Goal: Complete application form

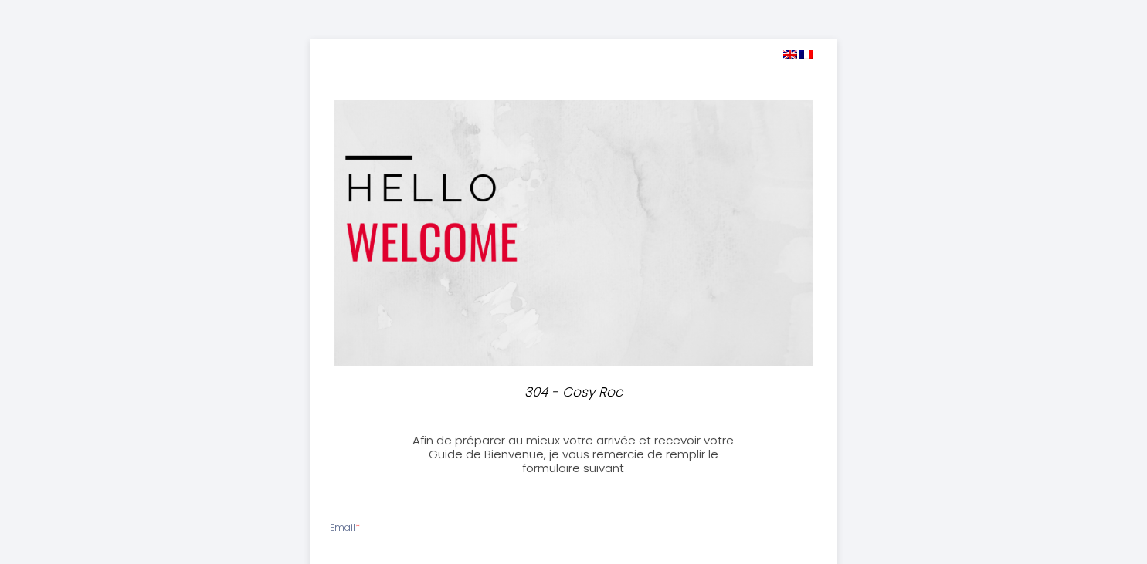
select select
click at [791, 54] on img at bounding box center [790, 54] width 14 height 9
select select
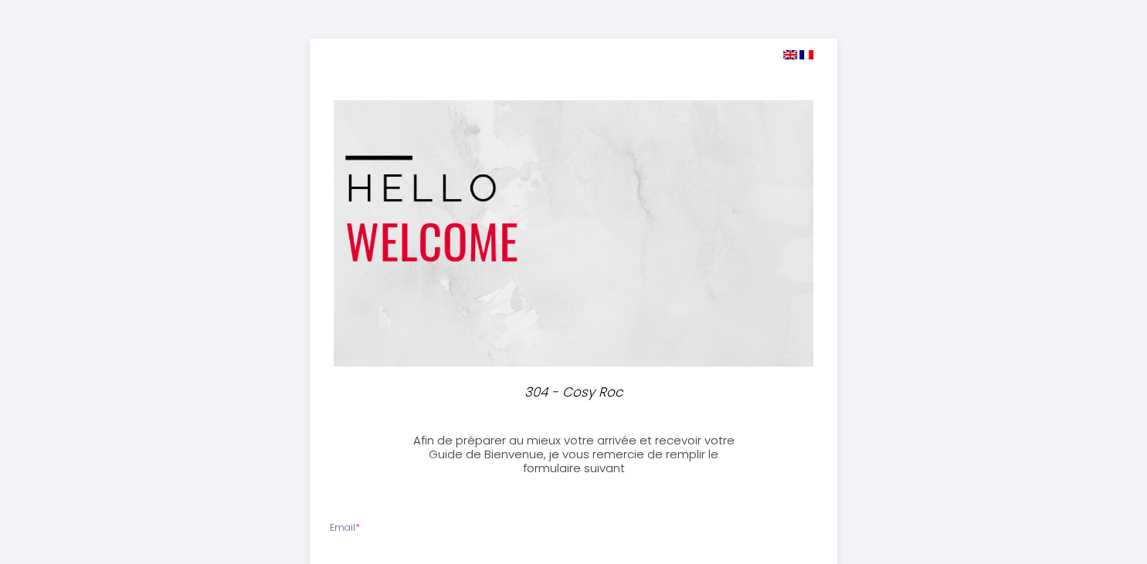
click at [790, 56] on img at bounding box center [790, 54] width 14 height 9
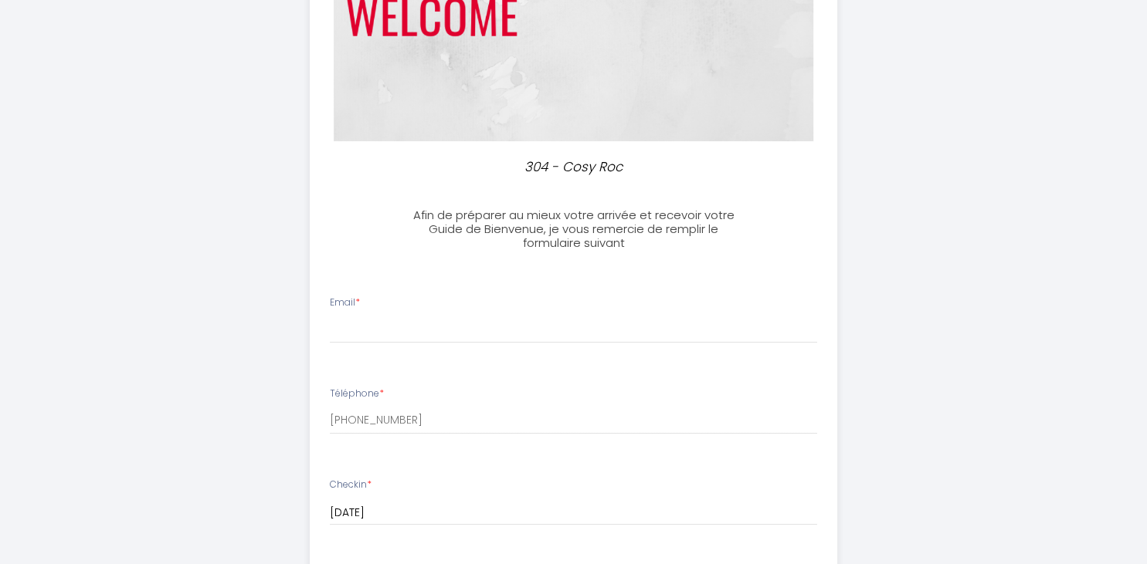
scroll to position [244, 0]
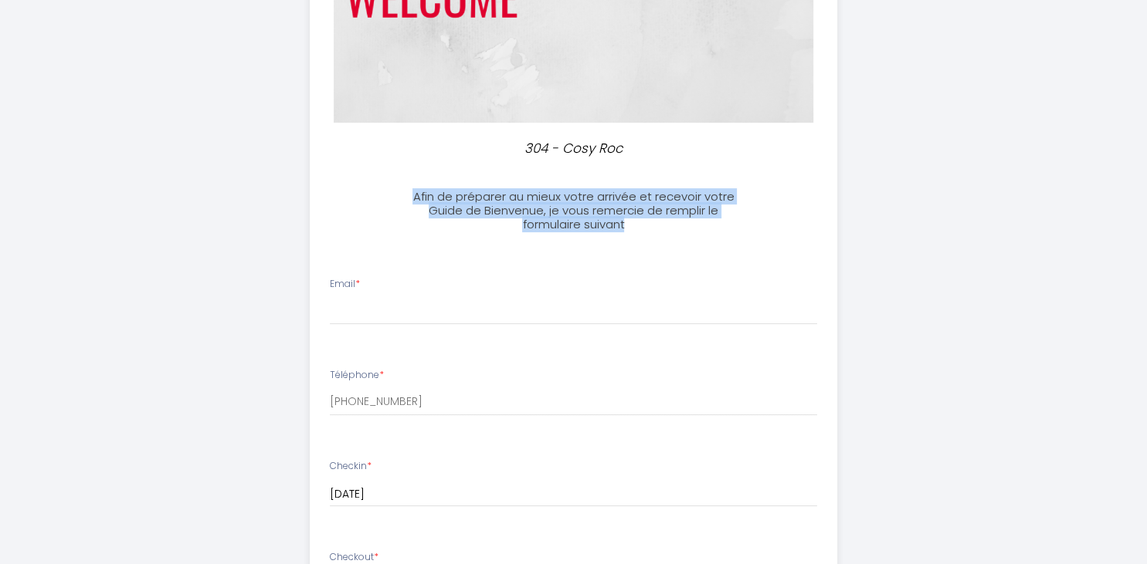
drag, startPoint x: 415, startPoint y: 195, endPoint x: 706, endPoint y: 225, distance: 292.0
click at [706, 225] on h3 "Afin de préparer au mieux votre arrivée et recevoir votre Guide de Bienvenue, j…" at bounding box center [574, 211] width 344 height 42
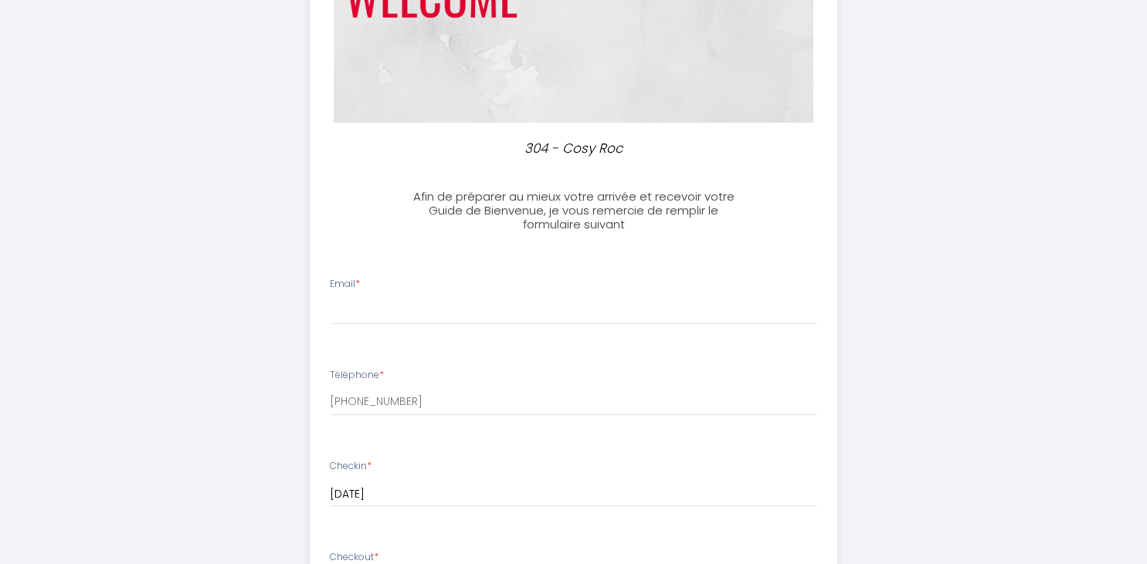
click at [787, 129] on div "304 - Cosy Roc Afin de préparer au mieux votre arrivée et recevoir votre Guide …" at bounding box center [573, 492] width 527 height 1395
click at [331, 465] on label "Checkin *" at bounding box center [351, 466] width 42 height 15
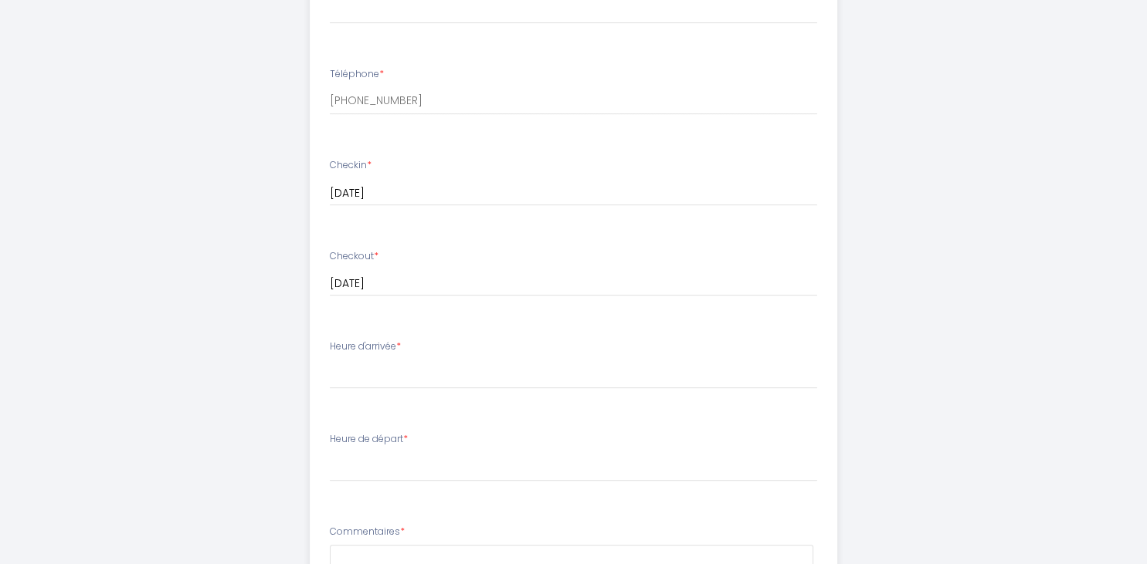
scroll to position [571, 0]
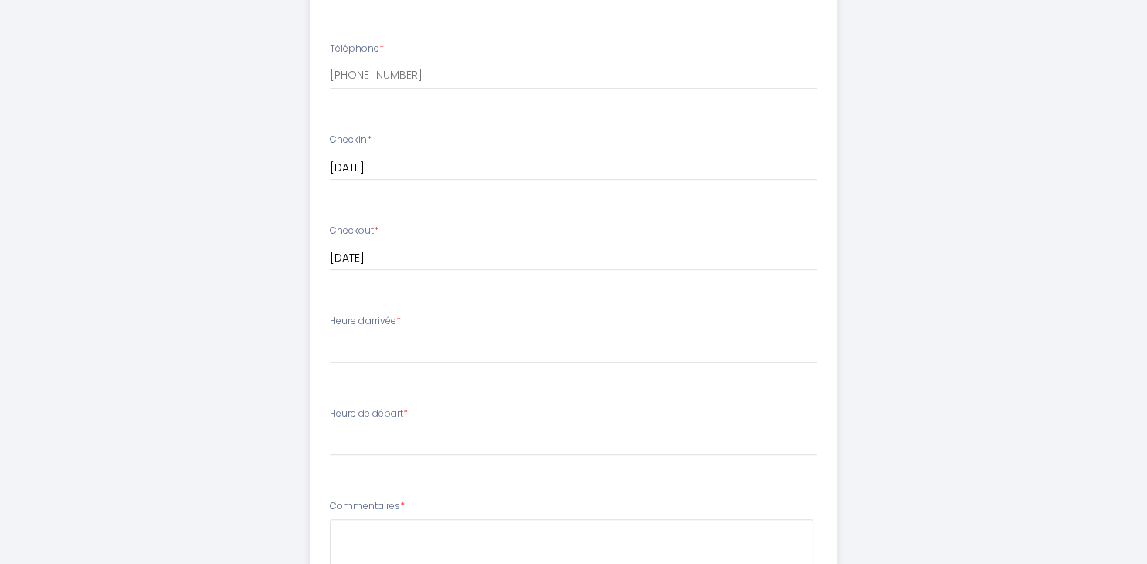
click at [329, 320] on li "Heure d'arrivée * 17:00 17:30 18:00 18:30 19:00 19:30 20:00 20:30 21:00 21:30 2…" at bounding box center [573, 346] width 526 height 83
drag, startPoint x: 331, startPoint y: 320, endPoint x: 398, endPoint y: 326, distance: 67.5
click at [398, 326] on label "Heure d'arrivée *" at bounding box center [365, 321] width 71 height 15
click at [797, 269] on input "[DATE]" at bounding box center [573, 259] width 487 height 20
click at [700, 175] on input "[DATE]" at bounding box center [573, 168] width 487 height 20
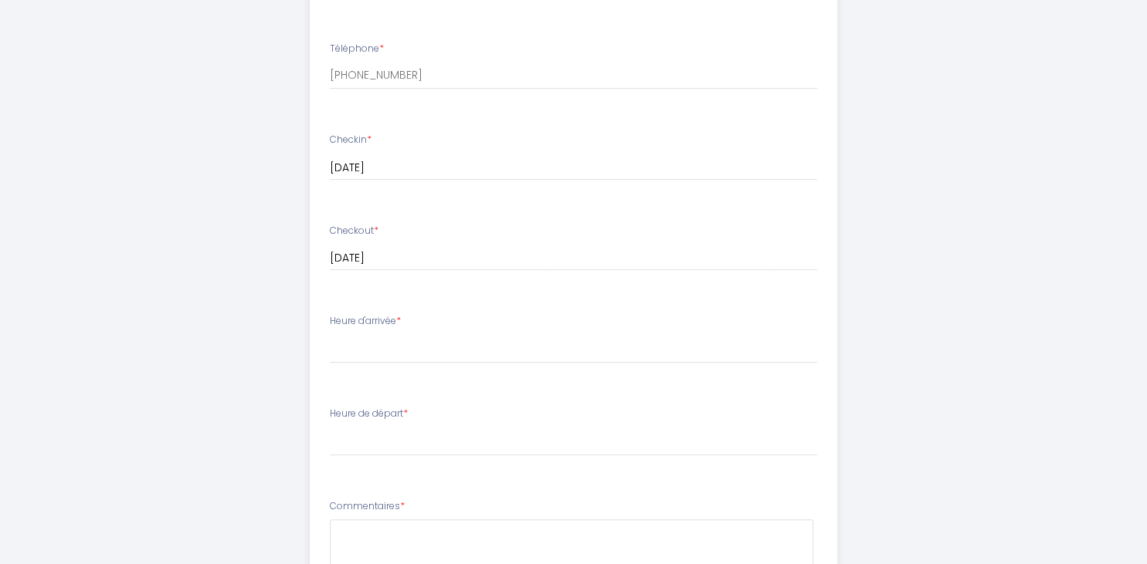
drag, startPoint x: 331, startPoint y: 415, endPoint x: 403, endPoint y: 425, distance: 73.4
click at [403, 425] on div "Heure de départ * 00:00 00:30 01:00 01:30 02:00 02:30 03:00 03:30 04:00 04:30 0…" at bounding box center [573, 431] width 487 height 49
click at [442, 458] on li "Heure de départ * 00:00 00:30 01:00 01:30 02:00 02:30 03:00 03:30 04:00 04:30 0…" at bounding box center [573, 439] width 526 height 83
drag, startPoint x: 331, startPoint y: 504, endPoint x: 397, endPoint y: 511, distance: 66.8
click at [397, 511] on label "Commentaires *" at bounding box center [367, 507] width 75 height 15
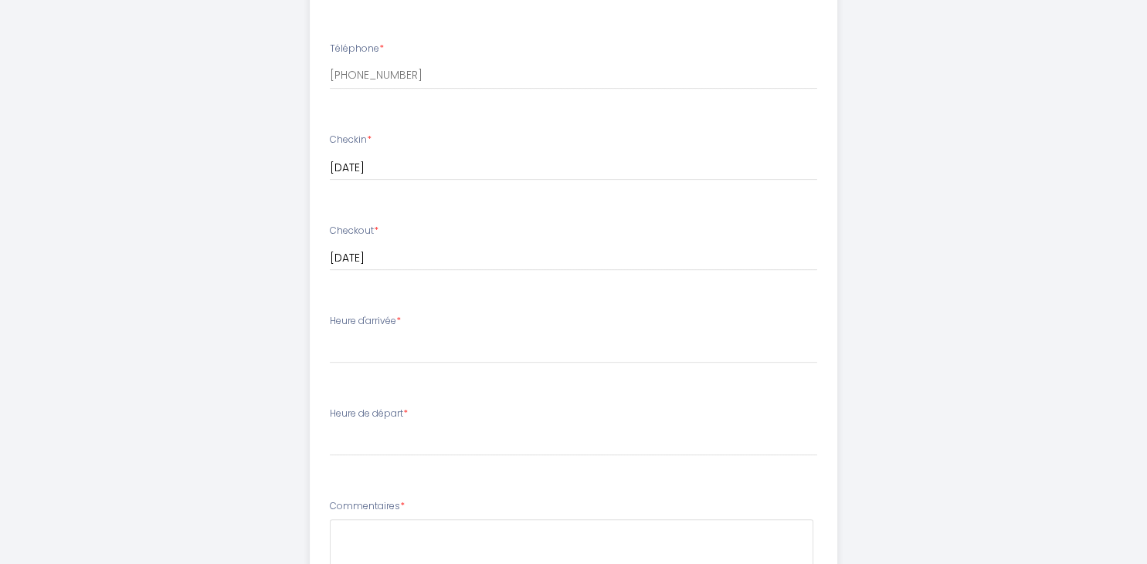
click at [370, 512] on label "Commentaires *" at bounding box center [367, 507] width 75 height 15
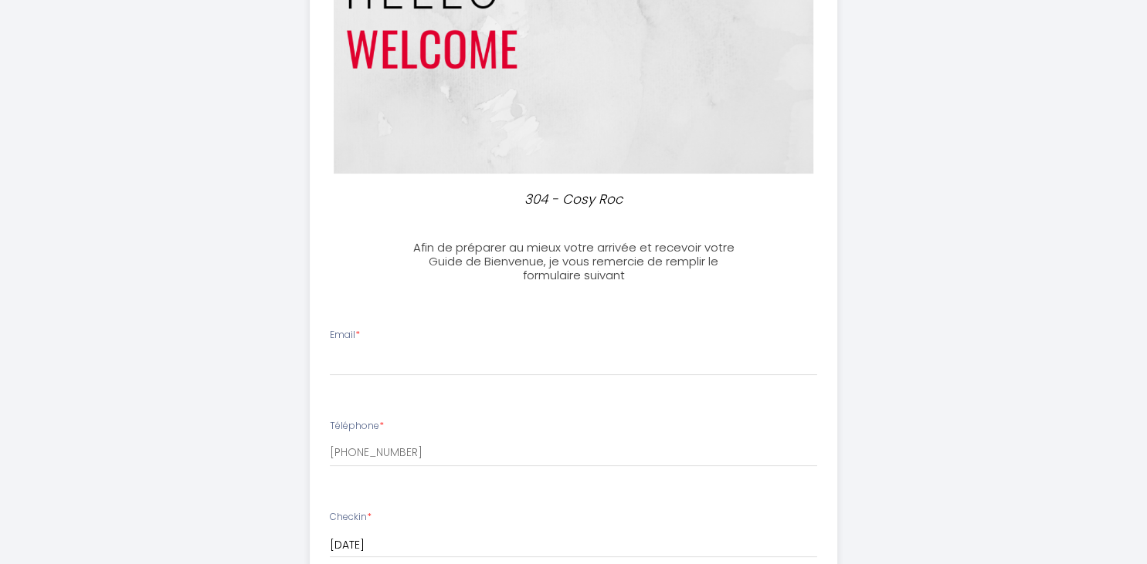
scroll to position [163, 0]
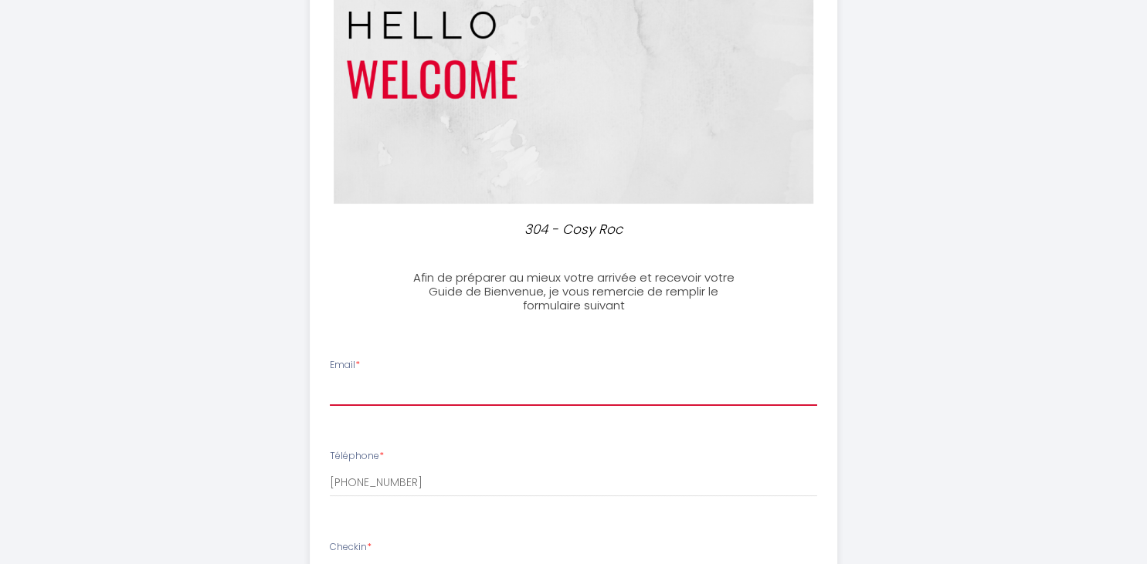
click at [341, 384] on input "Email *" at bounding box center [573, 392] width 487 height 28
type input "[EMAIL_ADDRESS][DOMAIN_NAME]"
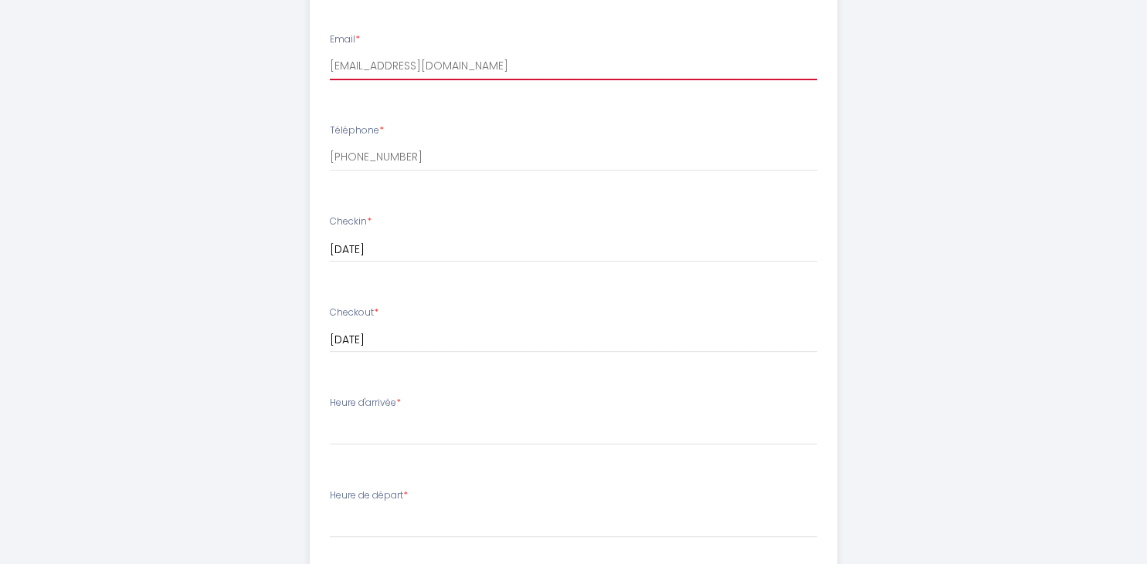
scroll to position [571, 0]
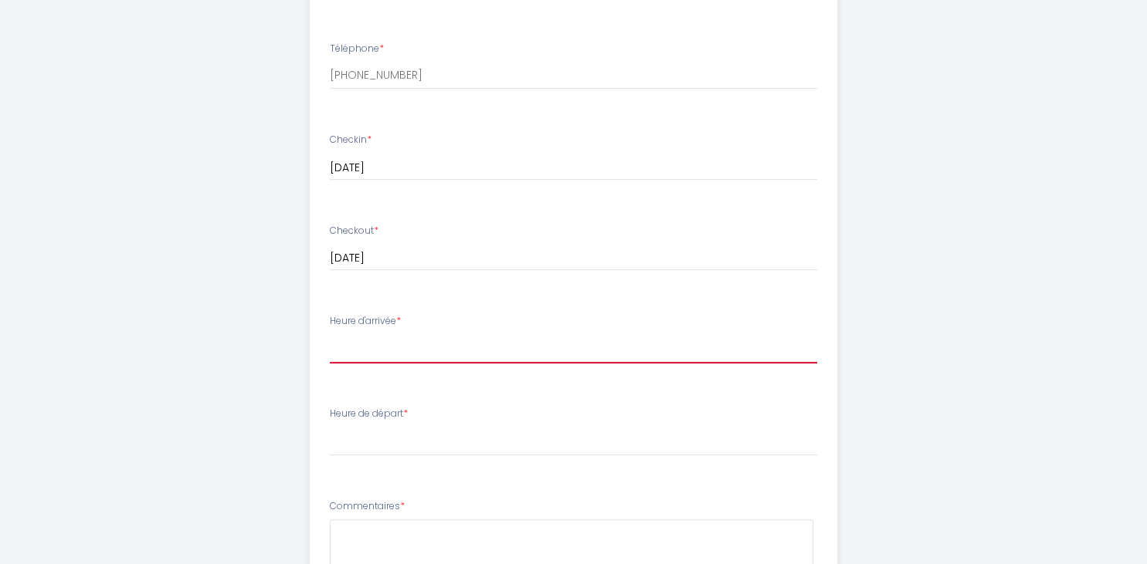
click at [330, 334] on select "17:00 17:30 18:00 18:30 19:00 19:30 20:00 20:30 21:00 21:30 22:00 22:30 23:00 2…" at bounding box center [573, 348] width 487 height 29
select select "17:00"
click option "17:00" at bounding box center [0, 0] width 0 height 0
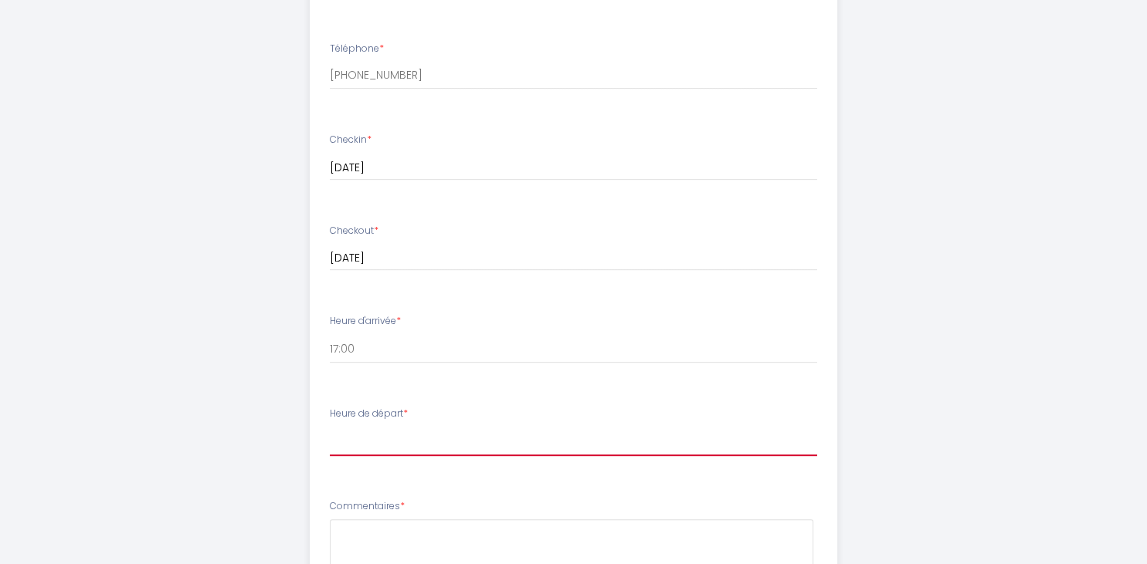
click at [330, 427] on select "00:00 00:30 01:00 01:30 02:00 02:30 03:00 03:30 04:00 04:30 05:00 05:30 06:00 0…" at bounding box center [573, 441] width 487 height 29
select select "06:30"
click option "06:30" at bounding box center [0, 0] width 0 height 0
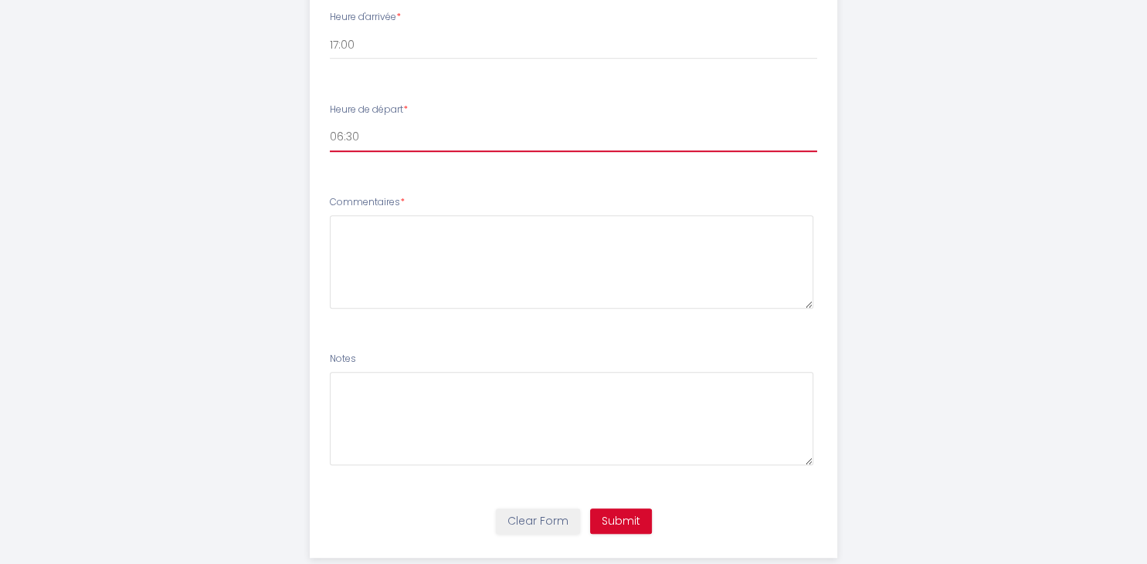
scroll to position [906, 0]
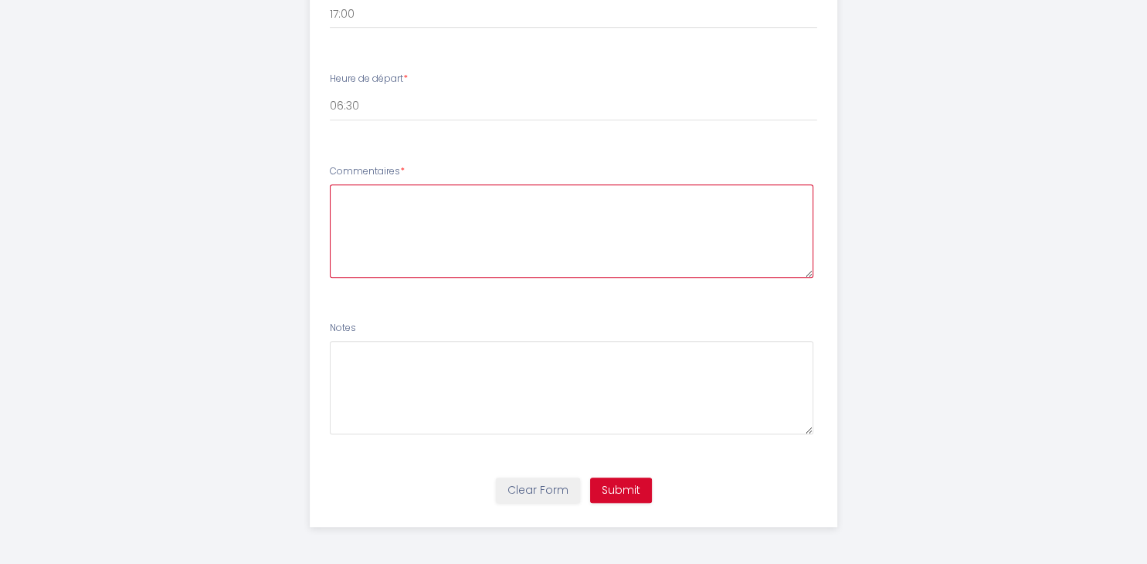
click at [345, 188] on textarea at bounding box center [571, 231] width 483 height 93
paste textarea "Approximate time of arrival: between 15:00 and 16:00"
type textarea "Approximate time of arrival: between 15:00 and 16:00"
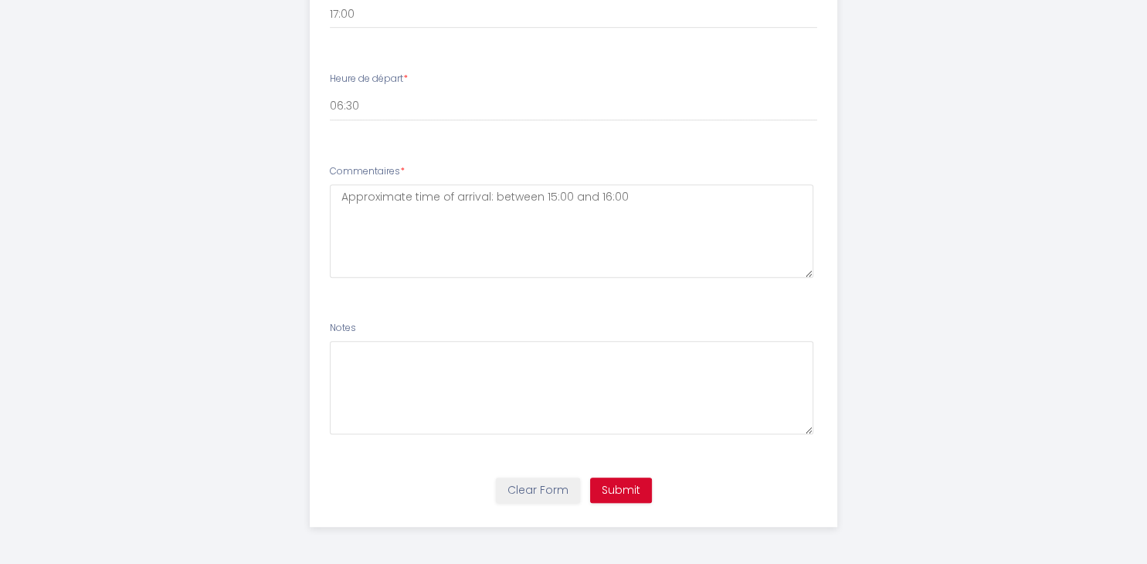
click at [344, 334] on label "Notes" at bounding box center [343, 328] width 26 height 15
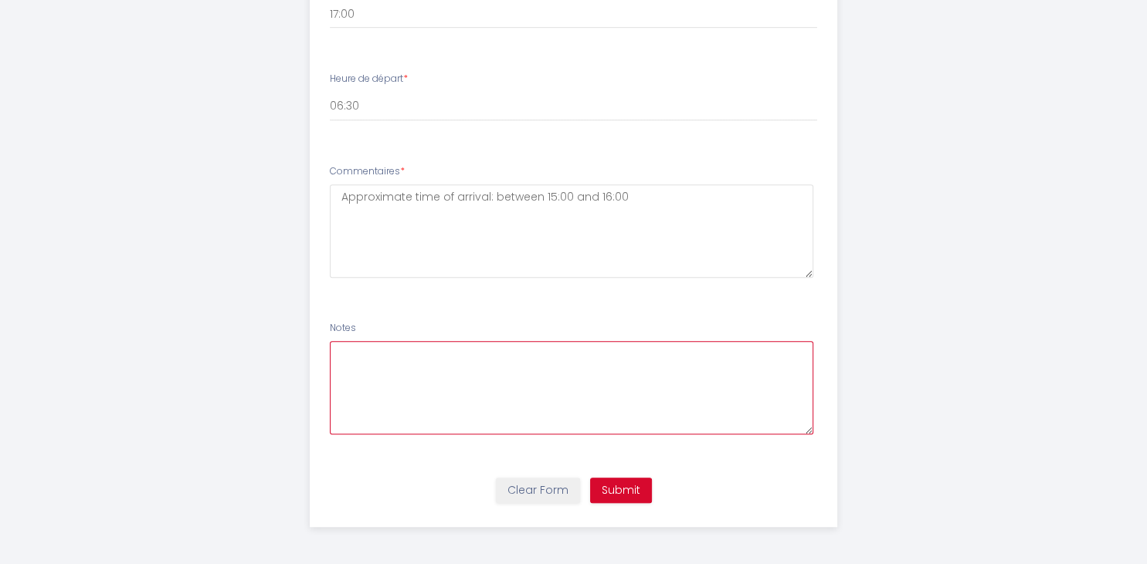
click at [341, 342] on textarea at bounding box center [571, 387] width 483 height 93
click at [508, 354] on textarea "May we have early check in beetween 15.00 to 16.00" at bounding box center [571, 387] width 483 height 93
type textarea "May we have early check in between 15.00 to 16.00"
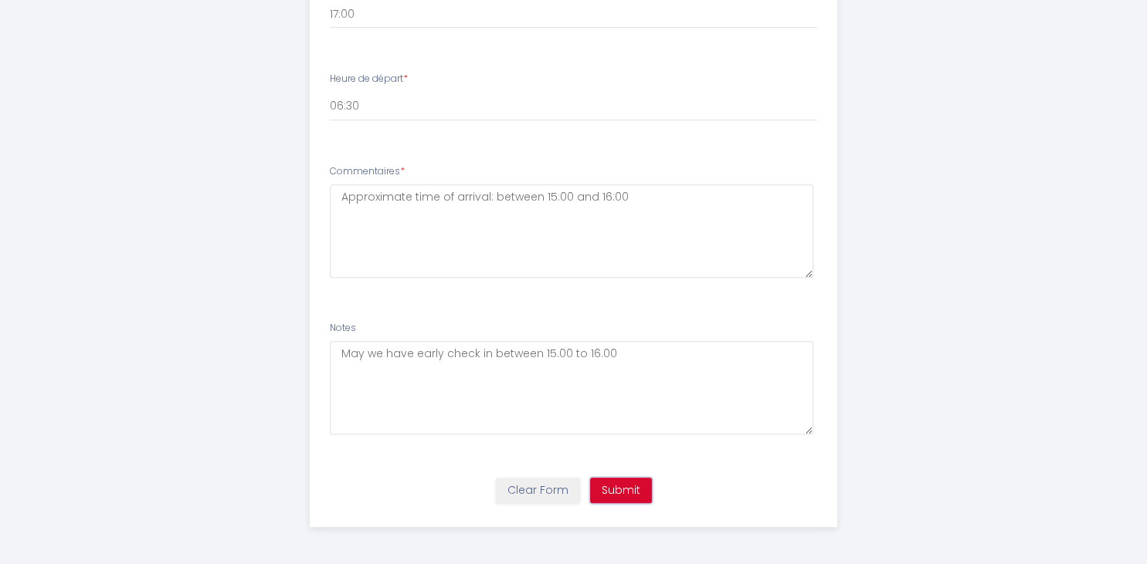
click at [598, 483] on button "Submit" at bounding box center [621, 491] width 62 height 26
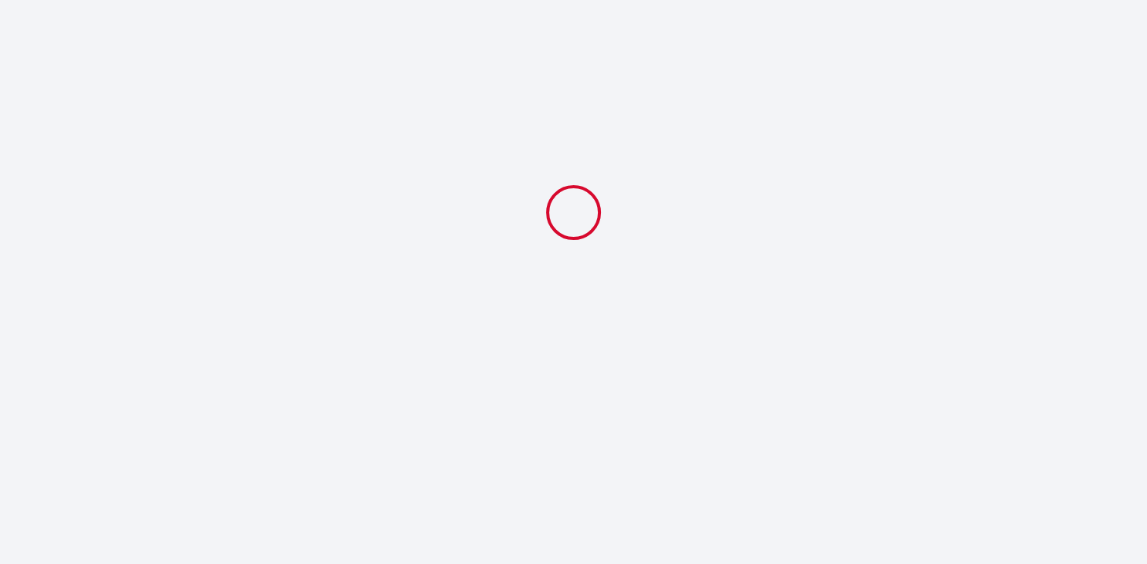
select select "06:30"
